Goal: Task Accomplishment & Management: Complete application form

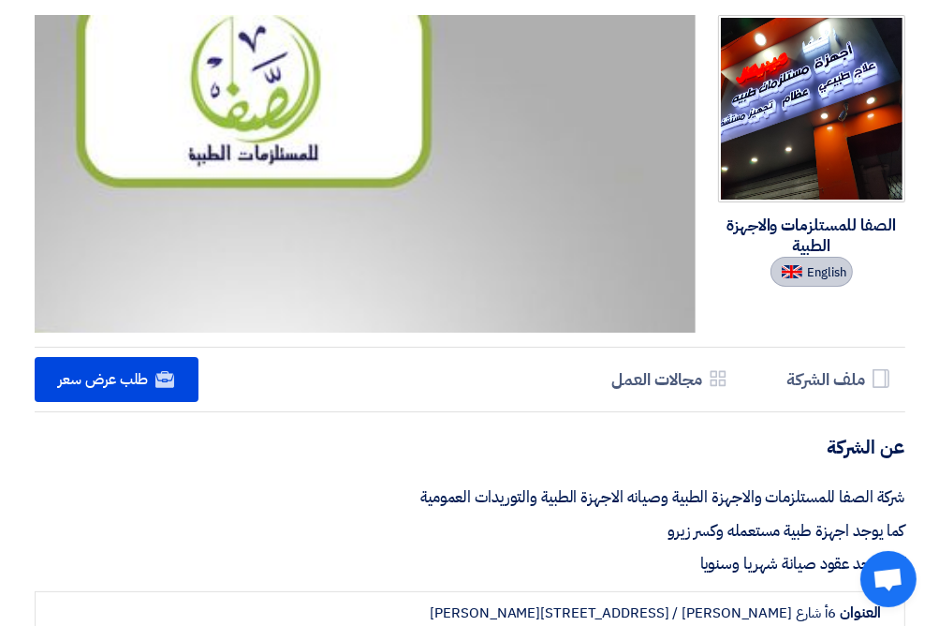
click at [823, 279] on span "English" at bounding box center [827, 272] width 39 height 13
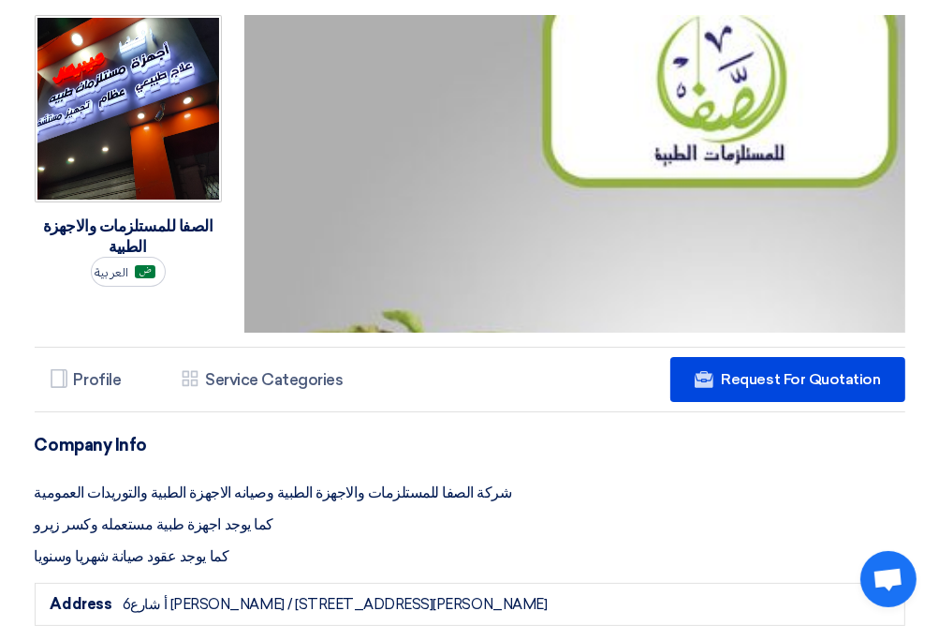
click at [145, 118] on img at bounding box center [128, 108] width 187 height 187
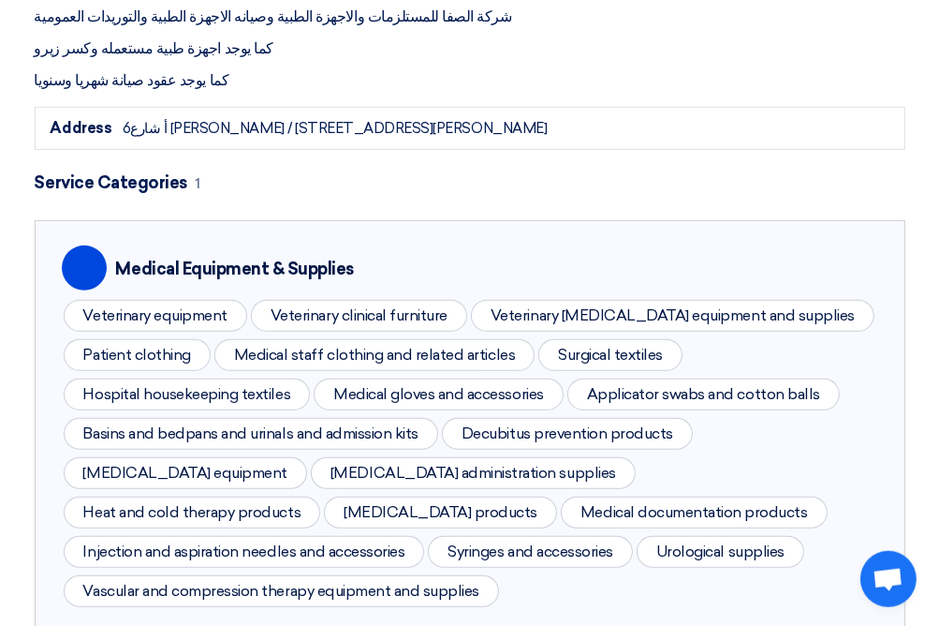
scroll to position [456, 0]
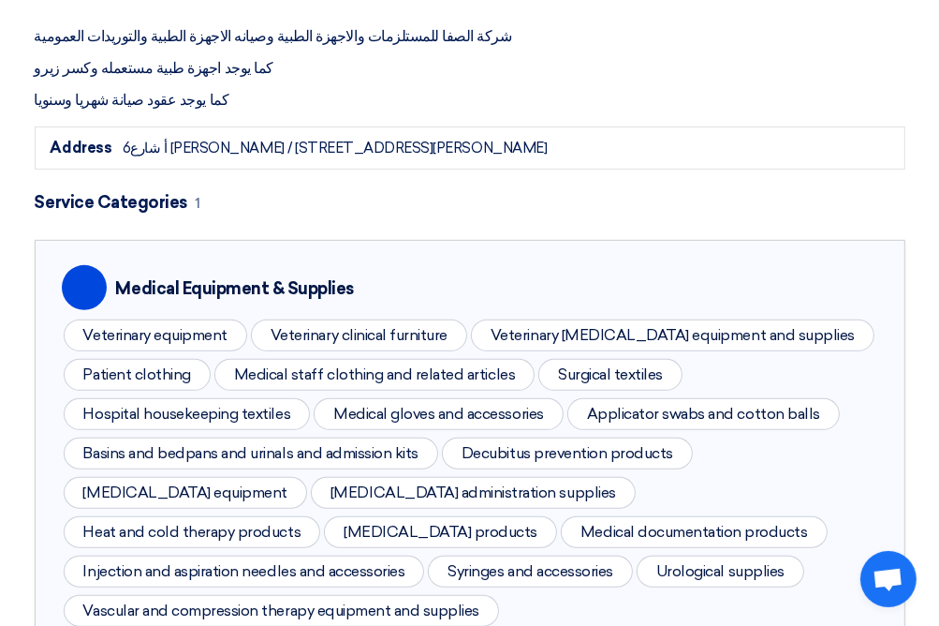
drag, startPoint x: 489, startPoint y: 145, endPoint x: 451, endPoint y: 151, distance: 37.9
click at [451, 151] on div "Address 6أ شارع احمد انسي حلوان / 6شارع الشيخ علي يوسف القصر العيني , القاهرة, …" at bounding box center [470, 147] width 871 height 43
click at [538, 161] on div "Address 6أ شارع احمد انسي حلوان / 6شارع الشيخ علي يوسف القصر العيني , القاهرة, …" at bounding box center [470, 147] width 871 height 43
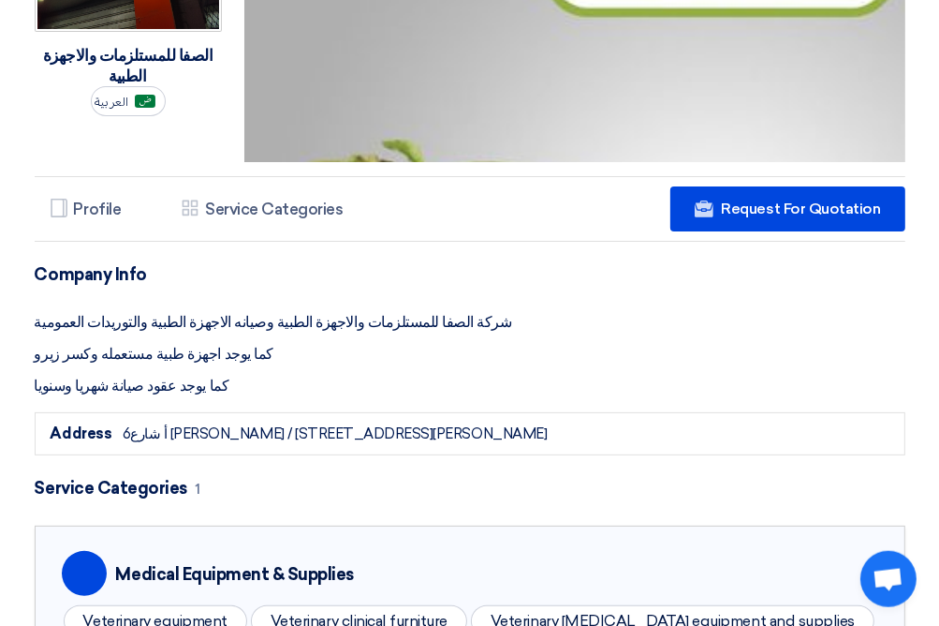
scroll to position [0, 0]
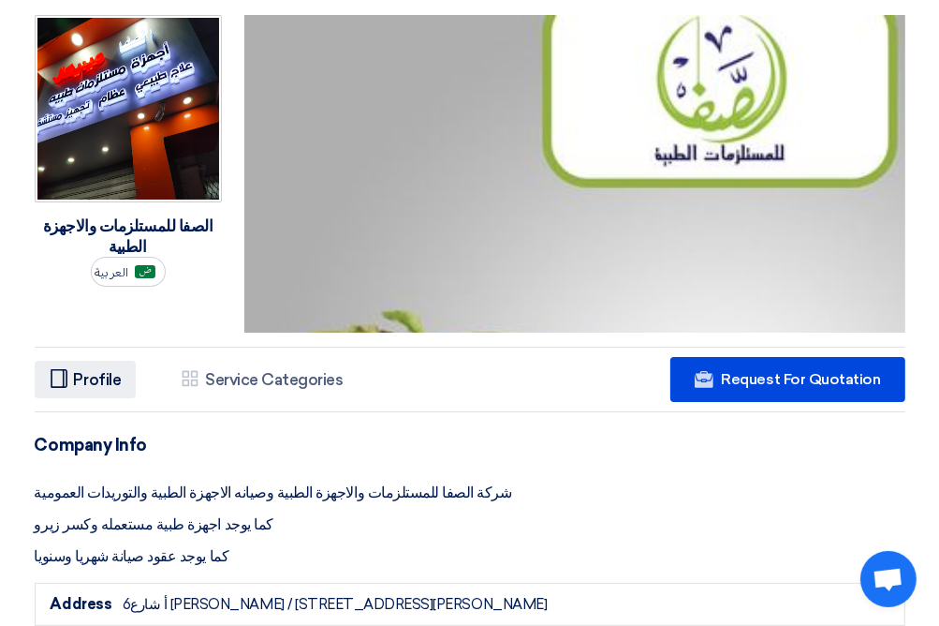
click at [88, 384] on h5 "Profile" at bounding box center [98, 379] width 48 height 19
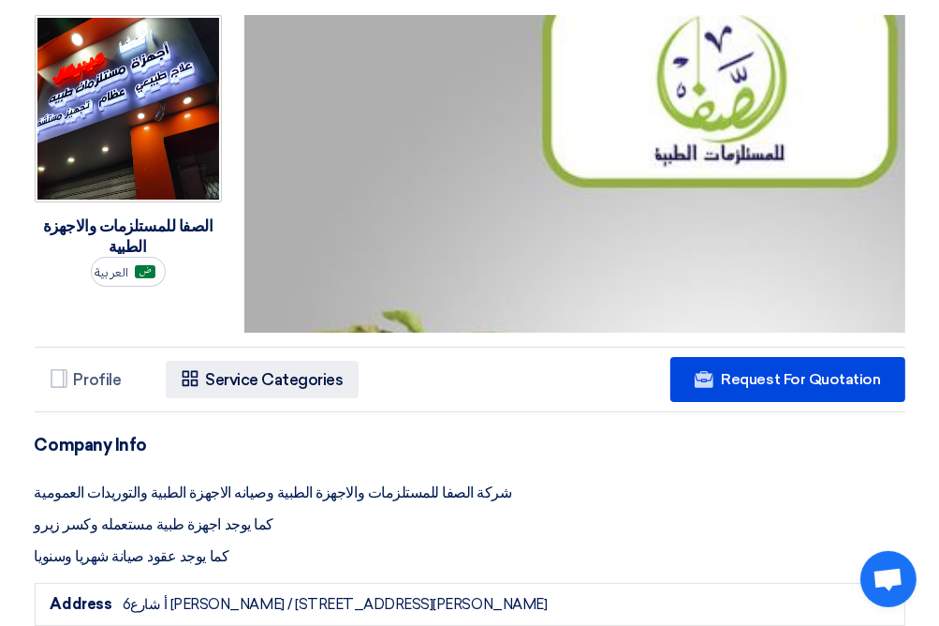
click at [198, 378] on icon "Services & Activities" at bounding box center [190, 378] width 19 height 19
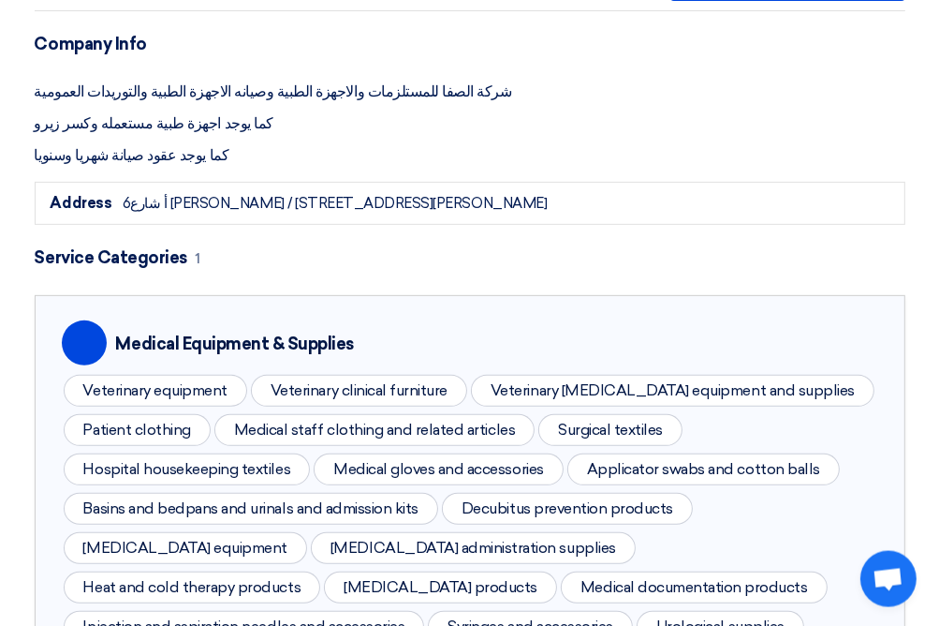
scroll to position [270, 0]
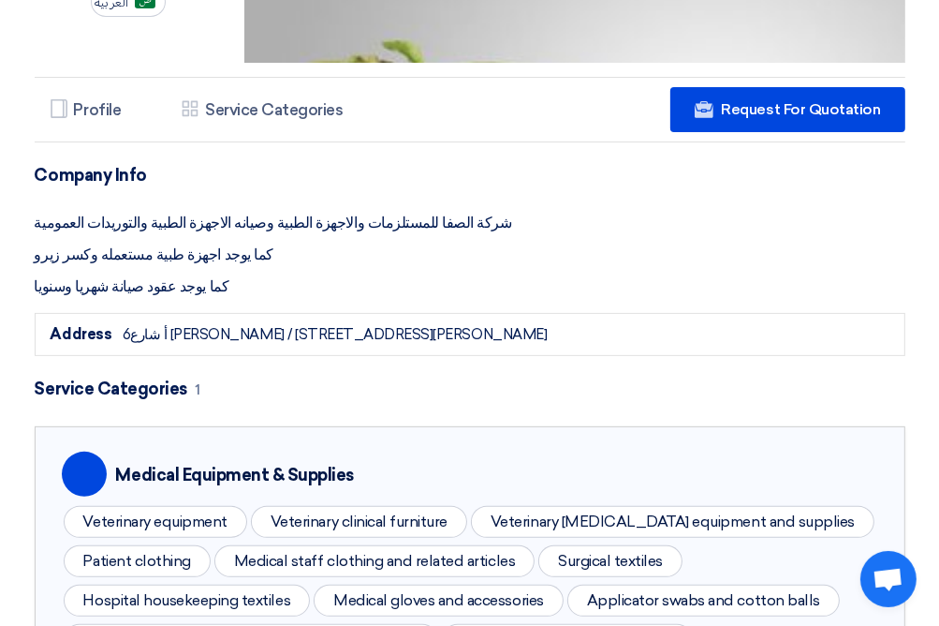
drag, startPoint x: 512, startPoint y: 335, endPoint x: 436, endPoint y: 331, distance: 76.0
click at [436, 331] on div "Address 6أ شارع احمد انسي حلوان / 6شارع الشيخ علي يوسف القصر العيني , القاهرة, …" at bounding box center [470, 334] width 871 height 43
drag, startPoint x: 332, startPoint y: 332, endPoint x: 425, endPoint y: 332, distance: 93.7
click at [425, 332] on div "6أ شارع احمد انسي حلوان / 6شارع الشيخ علي يوسف القصر العيني , القاهرة, Egypt" at bounding box center [335, 335] width 425 height 22
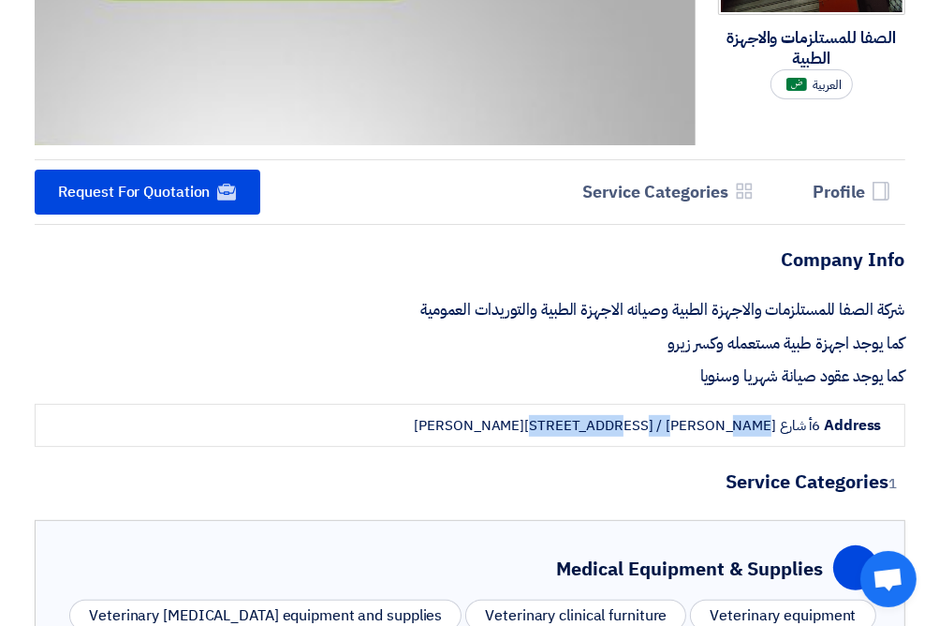
scroll to position [0, 0]
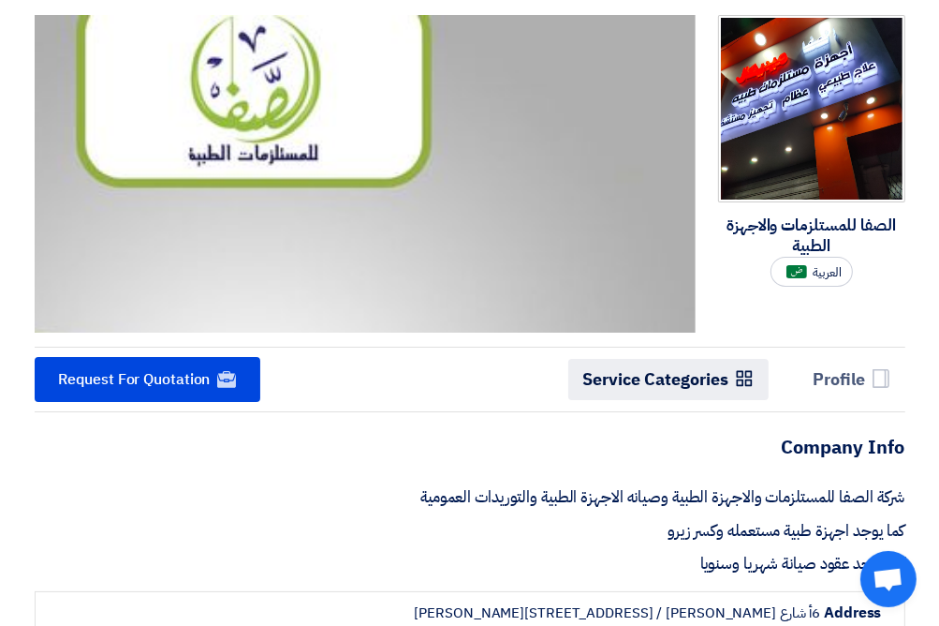
click at [750, 377] on icon "Services & Activities" at bounding box center [744, 378] width 19 height 19
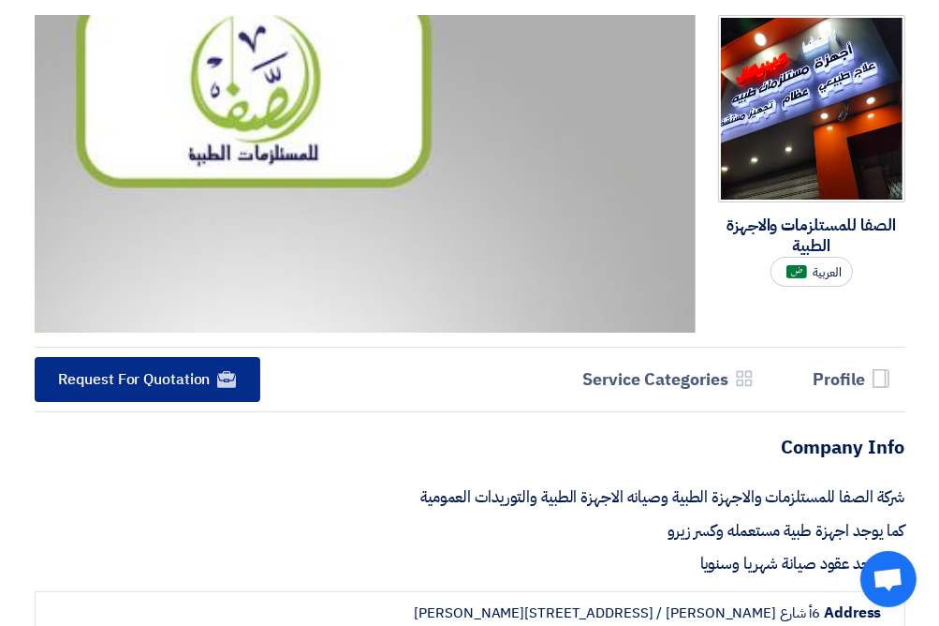
click at [164, 387] on span "Request For Quotation" at bounding box center [135, 379] width 152 height 22
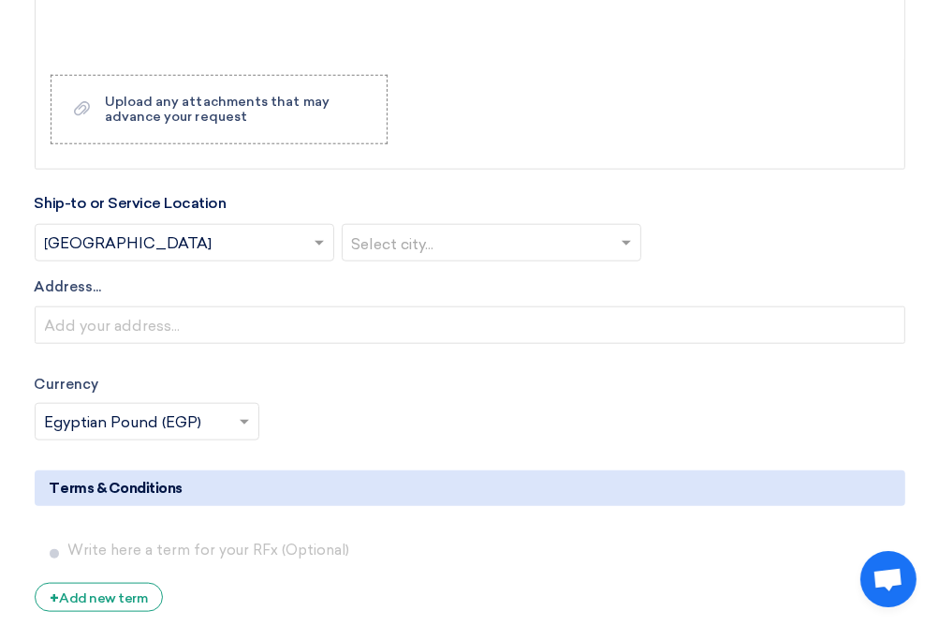
scroll to position [1214, 0]
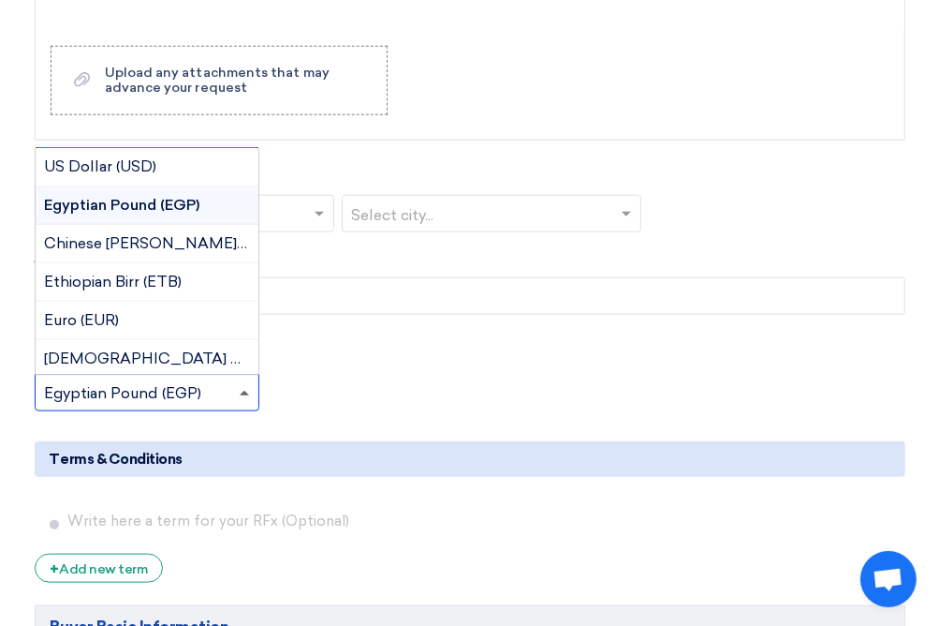
click at [243, 392] on span at bounding box center [244, 393] width 9 height 5
click at [388, 360] on div "Currency × Egyptian Pound (EGP) × US Dollar (USD) Egyptian Pound (EGP) Chinese …" at bounding box center [470, 378] width 899 height 66
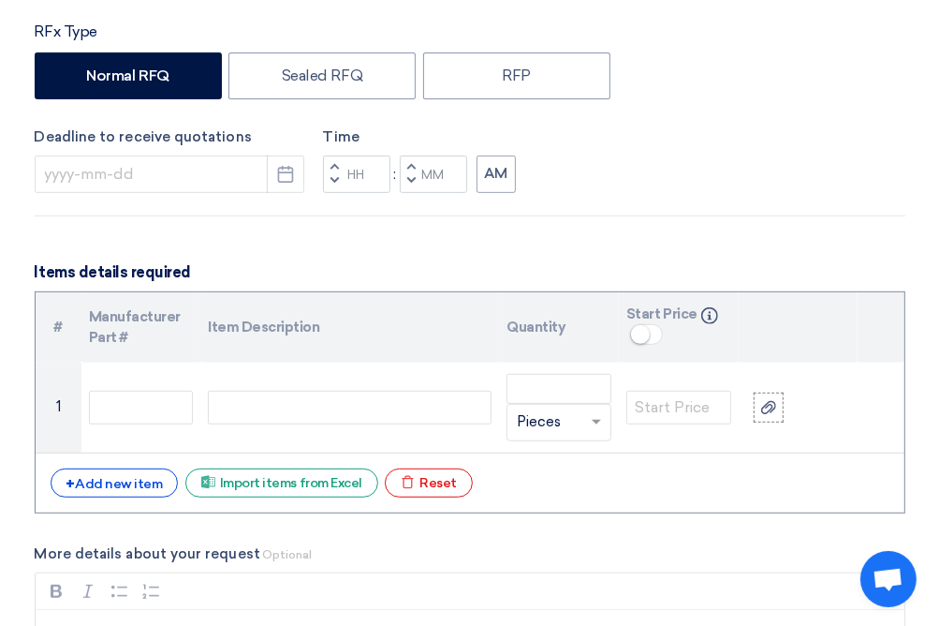
scroll to position [0, 0]
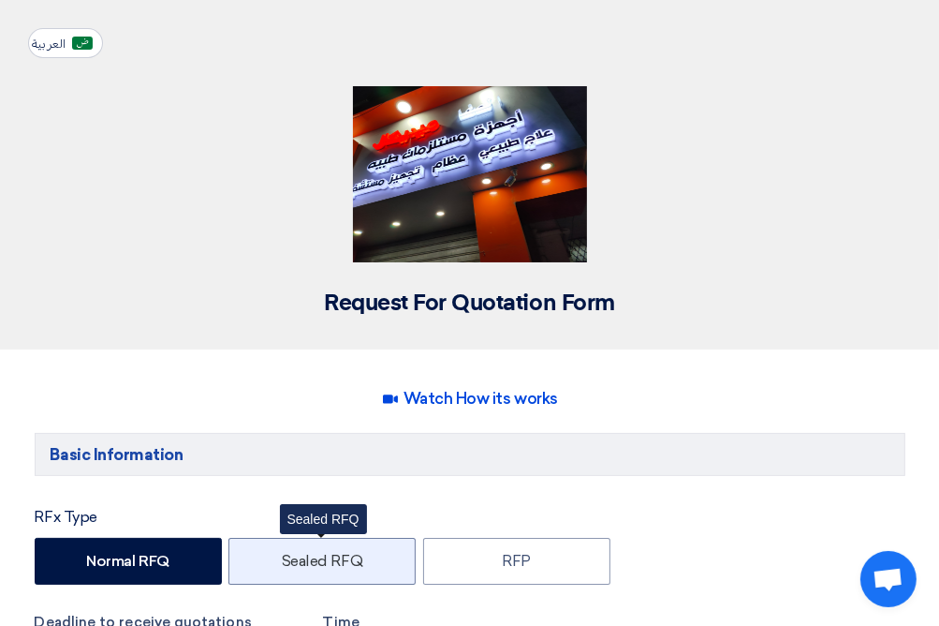
click at [328, 571] on label "Sealed RFQ" at bounding box center [322, 561] width 187 height 47
click at [294, 566] on input "Sealed RFQ" at bounding box center [288, 560] width 12 height 12
radio input "true"
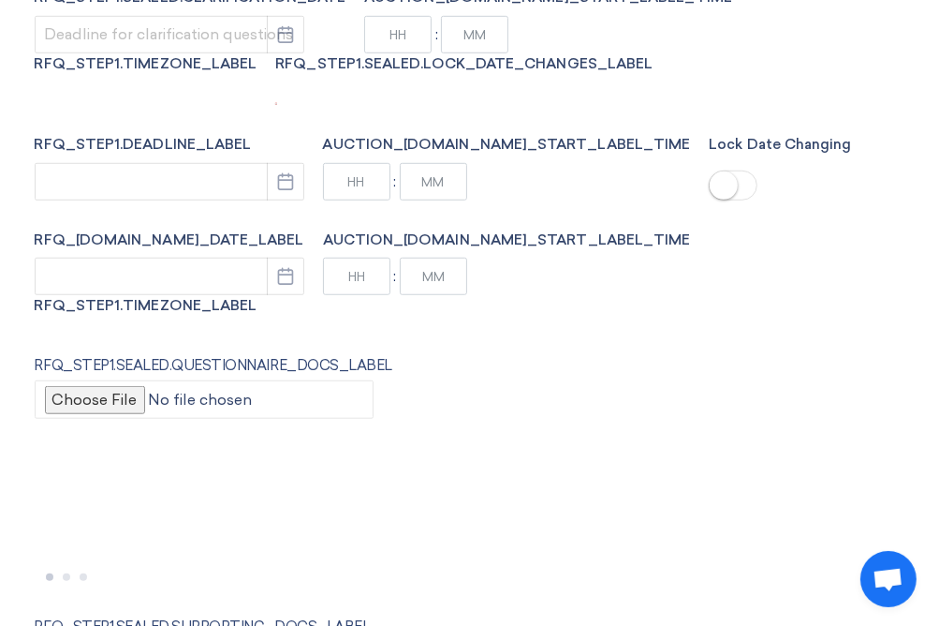
scroll to position [1456, 0]
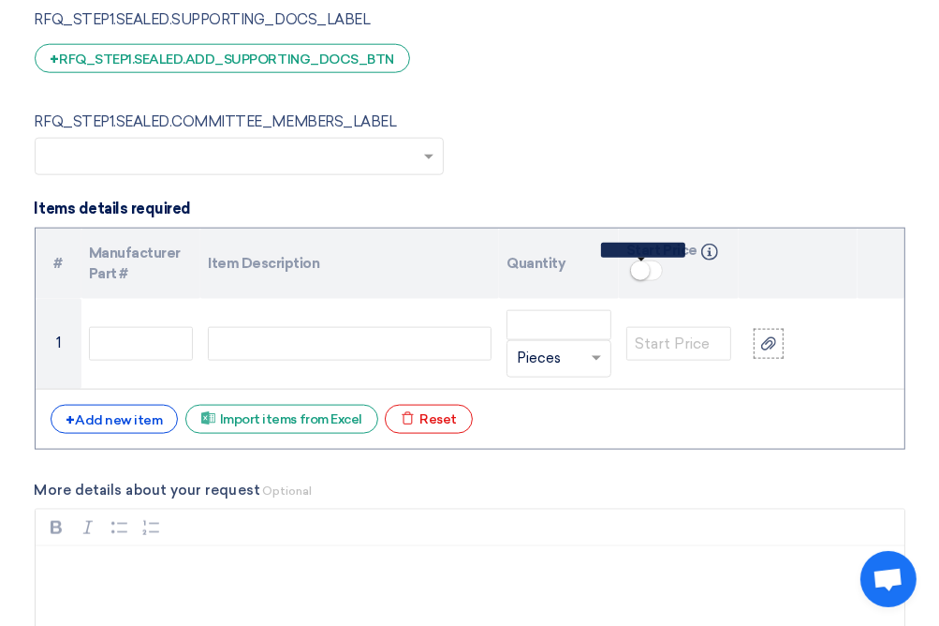
click at [637, 267] on small at bounding box center [640, 270] width 19 height 19
click at [650, 264] on span at bounding box center [646, 270] width 33 height 21
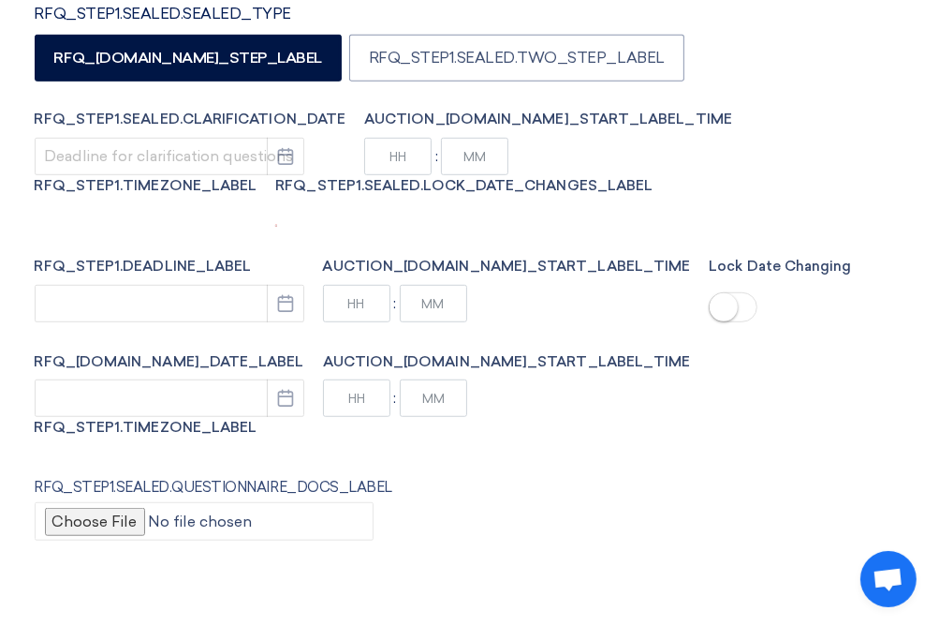
scroll to position [0, 0]
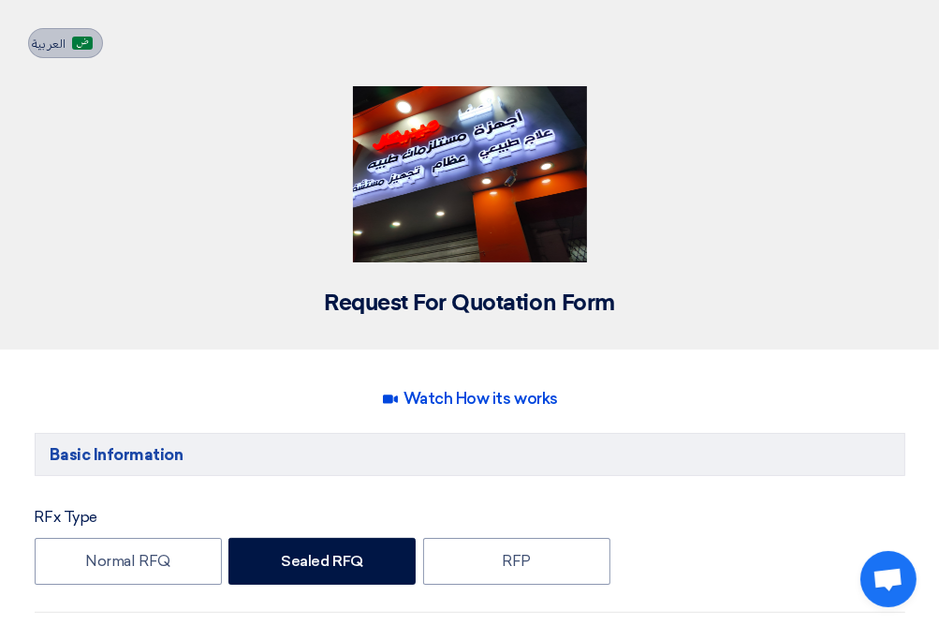
click at [58, 44] on span "العربية" at bounding box center [50, 43] width 34 height 13
